Goal: Navigation & Orientation: Go to known website

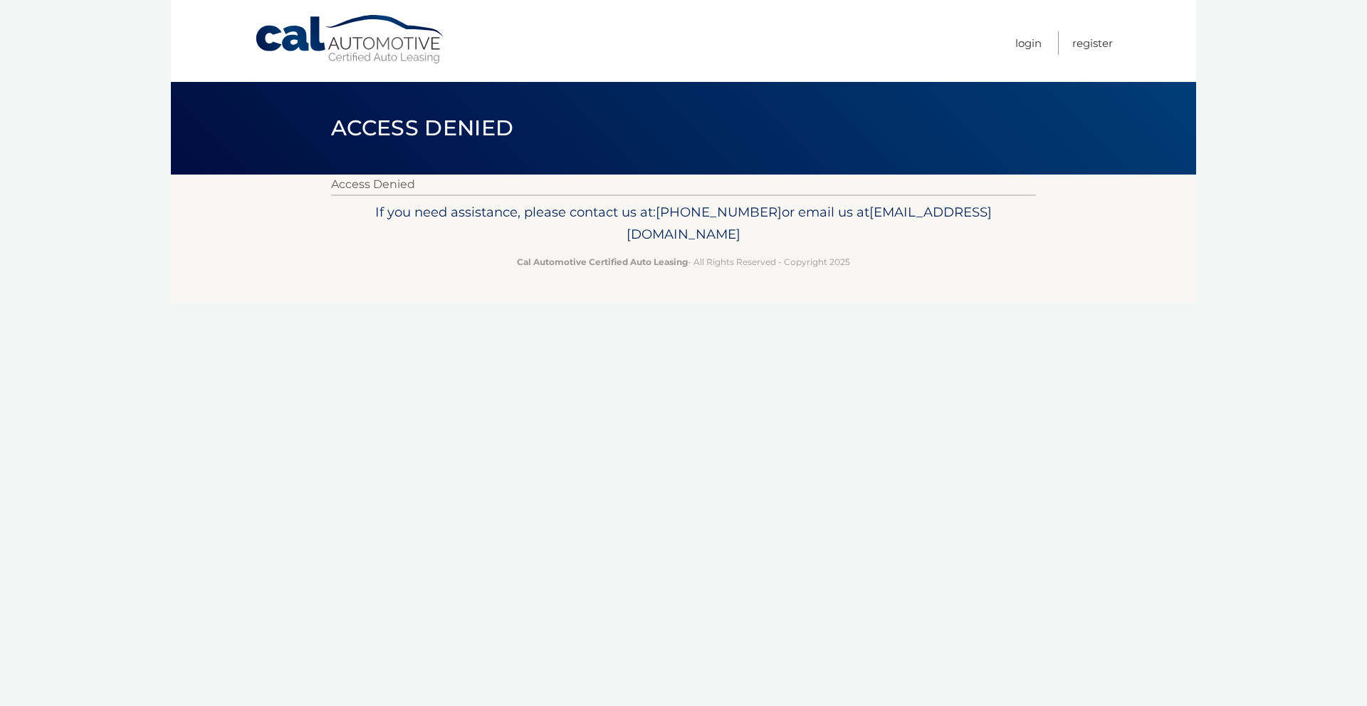
click at [473, 131] on span "Access Denied" at bounding box center [422, 128] width 182 height 26
click at [399, 69] on div "Menu Login Register" at bounding box center [683, 41] width 859 height 82
click at [399, 57] on link "Cal Automotive" at bounding box center [350, 39] width 192 height 51
click at [449, 117] on span "Access Denied" at bounding box center [422, 128] width 182 height 26
